Goal: Task Accomplishment & Management: Manage account settings

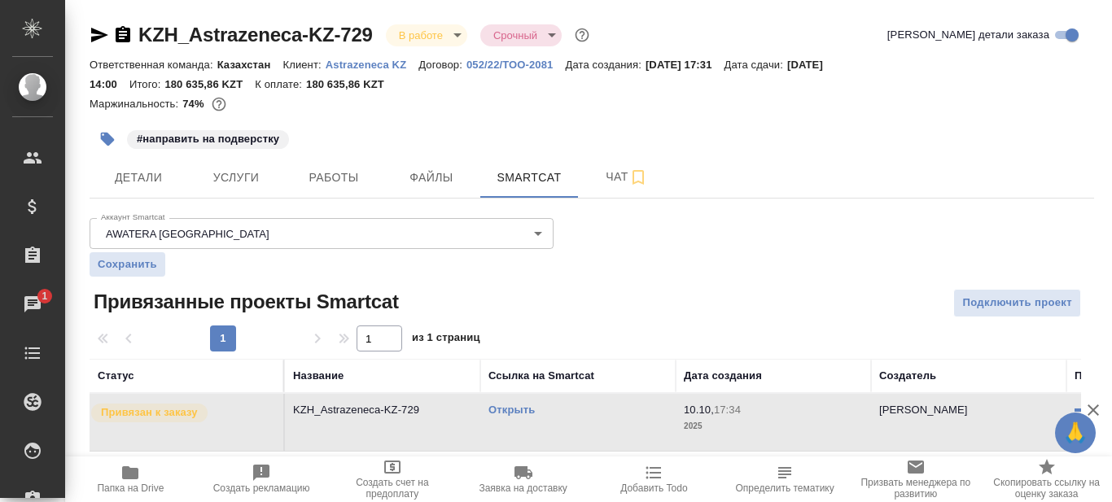
click at [138, 170] on span "Детали" at bounding box center [138, 178] width 78 height 20
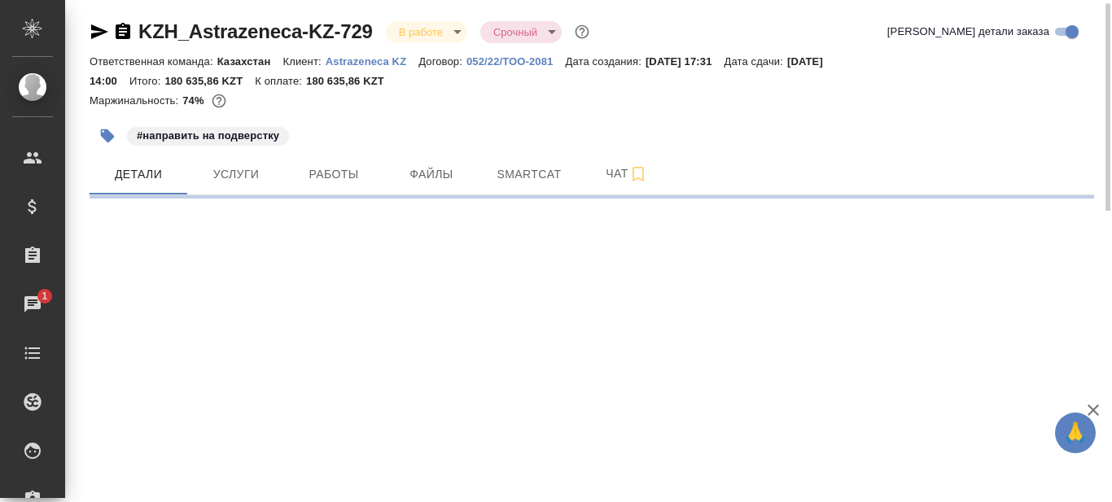
select select "RU"
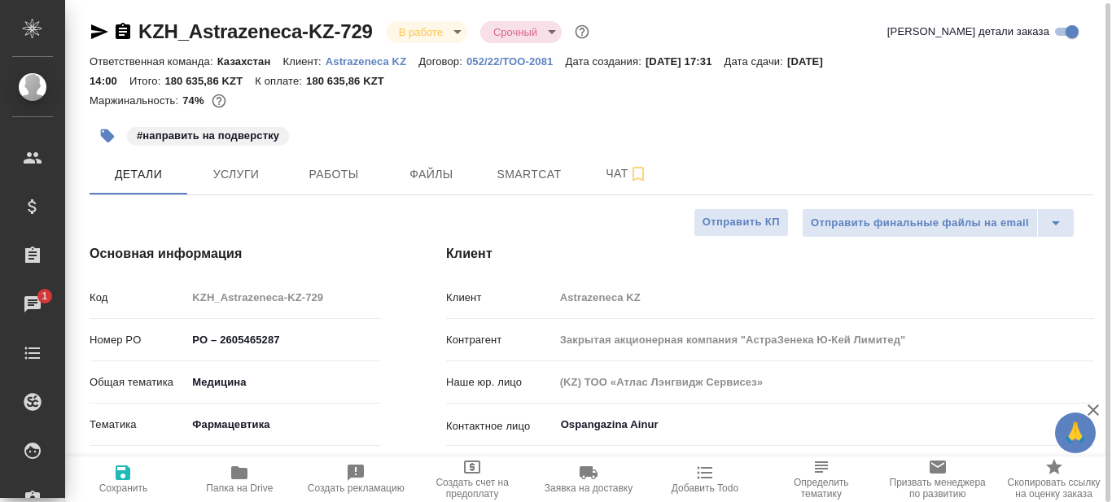
type textarea "x"
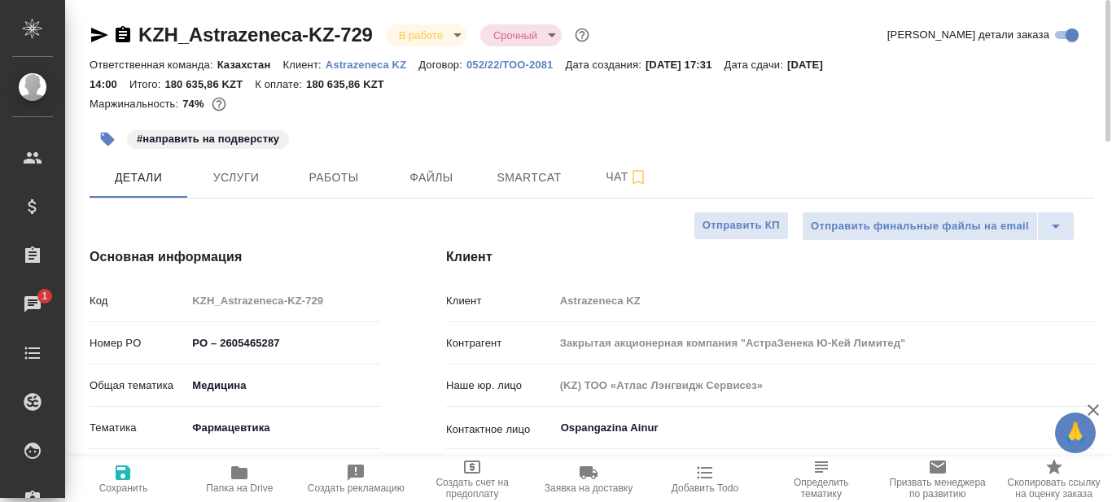
type textarea "x"
